Goal: Check status: Check status

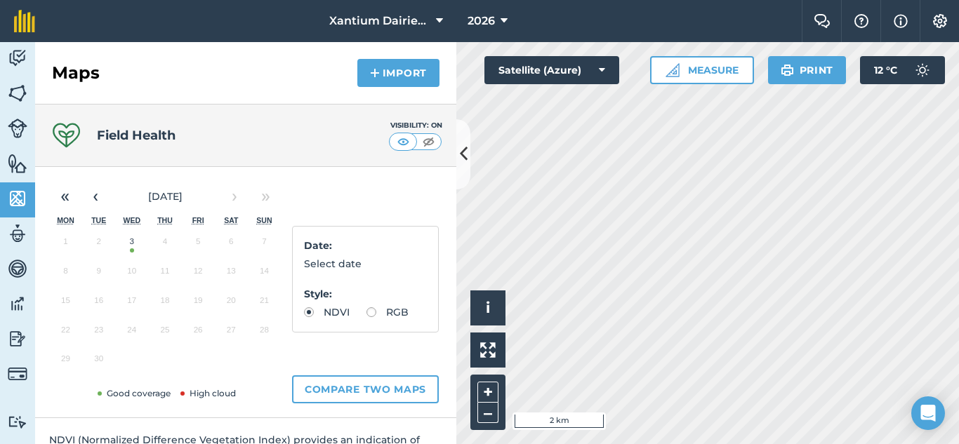
click at [126, 251] on button "3" at bounding box center [131, 244] width 33 height 29
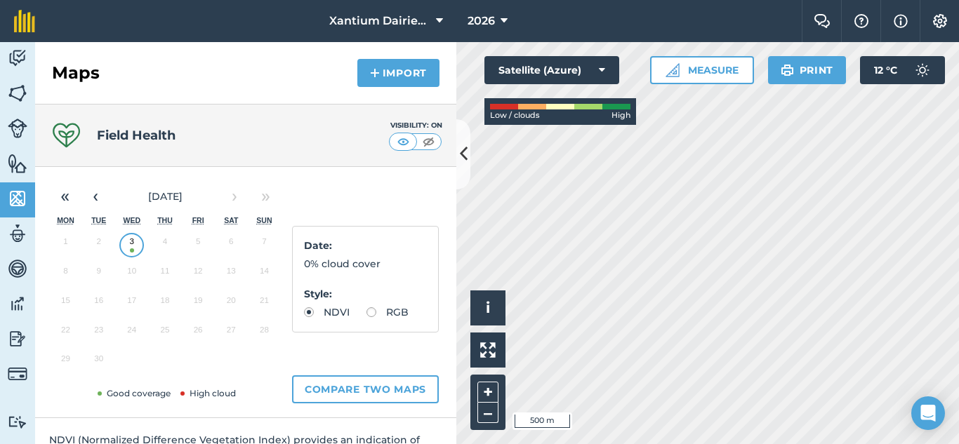
click at [366, 317] on label "RGB" at bounding box center [387, 312] width 42 height 10
radio input "true"
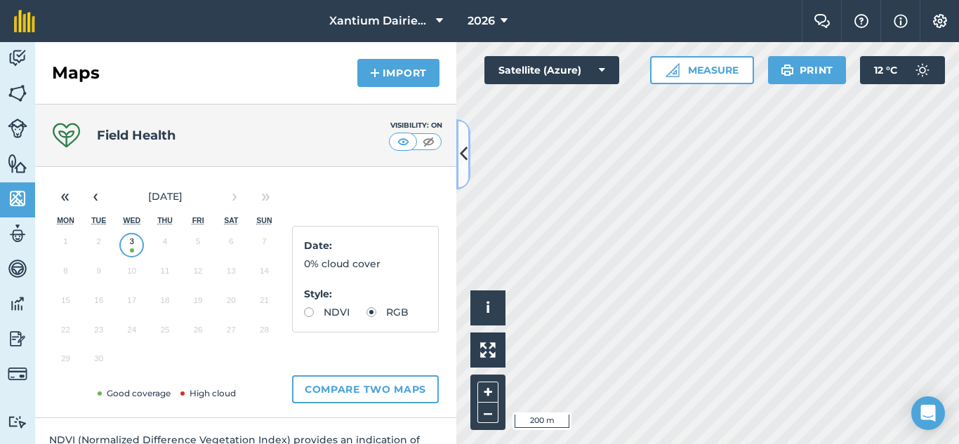
click at [464, 143] on icon at bounding box center [464, 154] width 8 height 25
